Goal: Check status: Check status

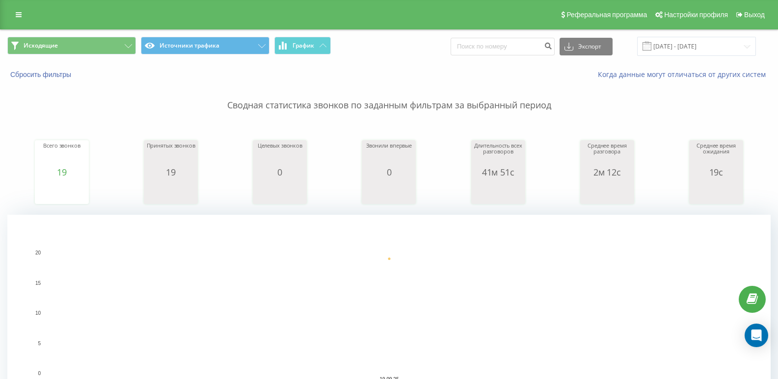
drag, startPoint x: 178, startPoint y: 95, endPoint x: 92, endPoint y: 248, distance: 175.1
